Goal: Find specific page/section: Find specific page/section

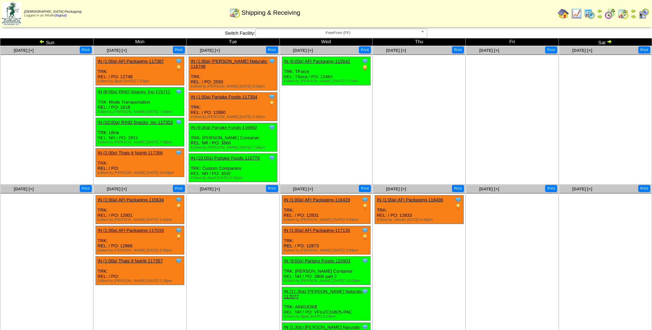
click at [340, 35] on span "FreeFrom (FF)" at bounding box center [337, 33] width 159 height 8
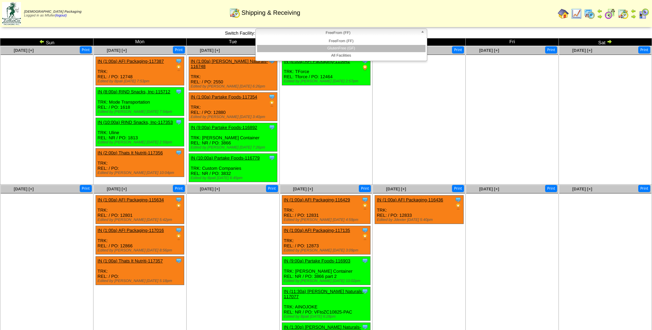
click at [338, 50] on li "GlutenFree (GF)" at bounding box center [341, 48] width 168 height 7
click at [338, 50] on div "Print" at bounding box center [349, 49] width 46 height 7
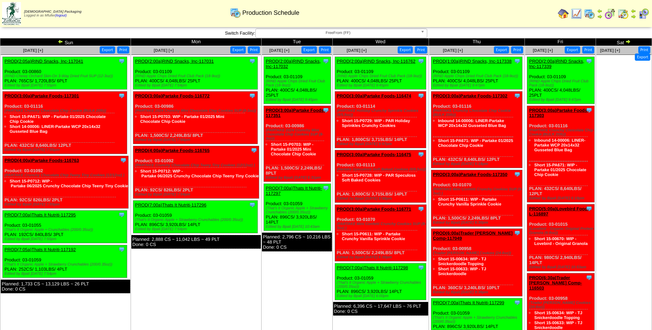
click at [316, 35] on span "FreeFrom (FF)" at bounding box center [337, 33] width 159 height 8
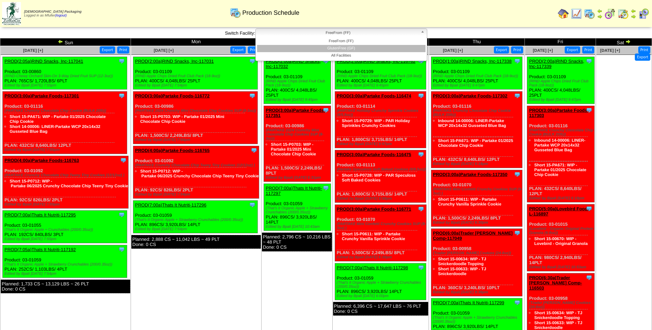
click at [315, 47] on li "GlutenFree (GF)" at bounding box center [341, 48] width 168 height 7
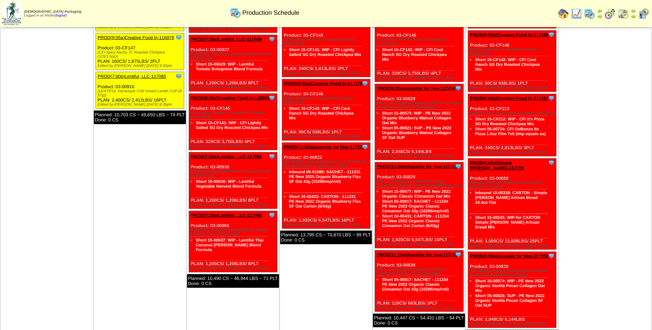
scroll to position [206, 0]
